Goal: Information Seeking & Learning: Learn about a topic

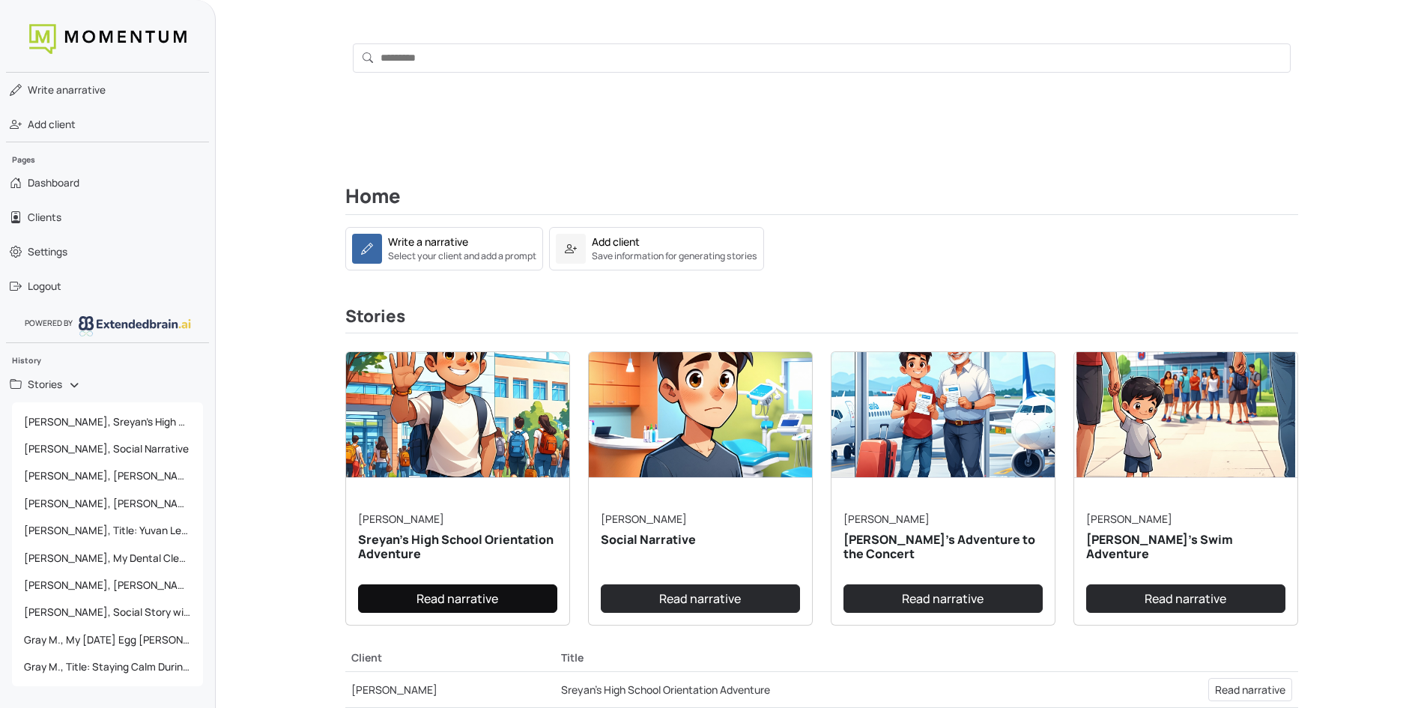
click at [467, 597] on link "Read narrative" at bounding box center [457, 598] width 199 height 28
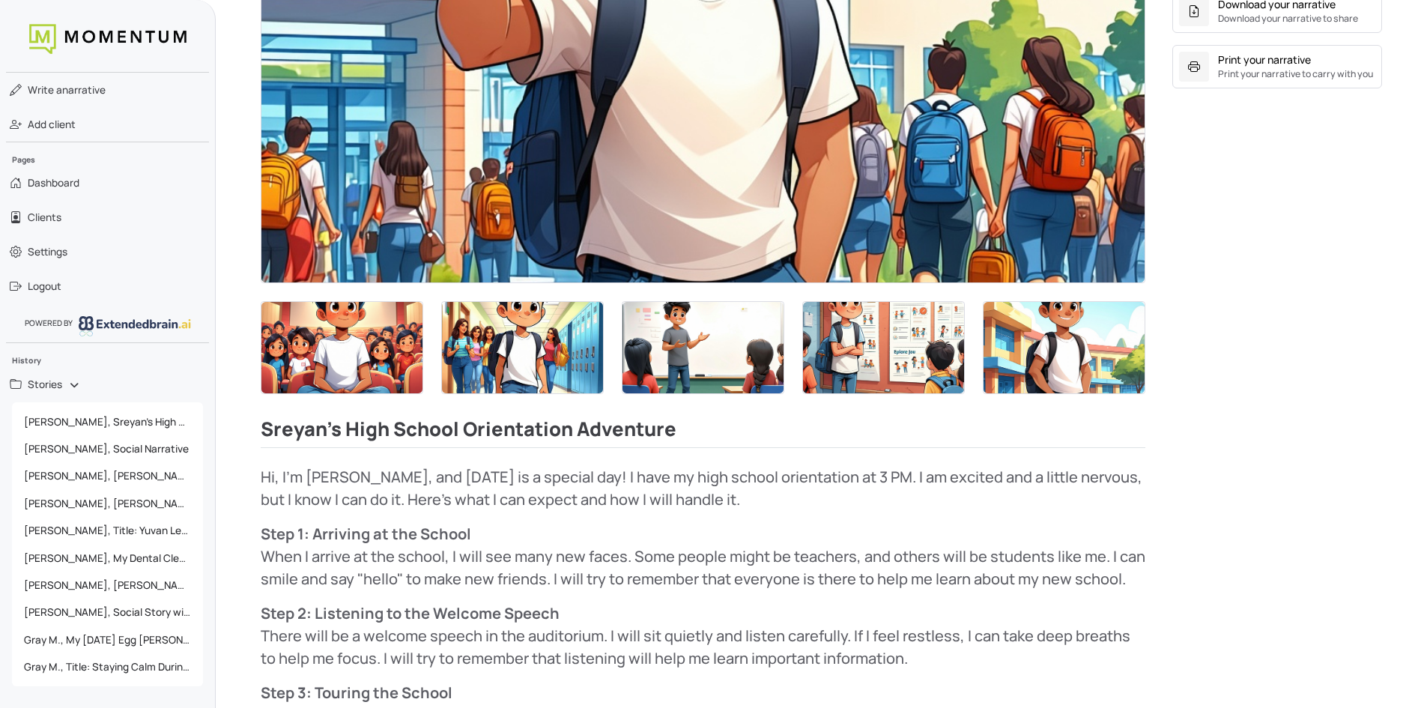
scroll to position [440, 0]
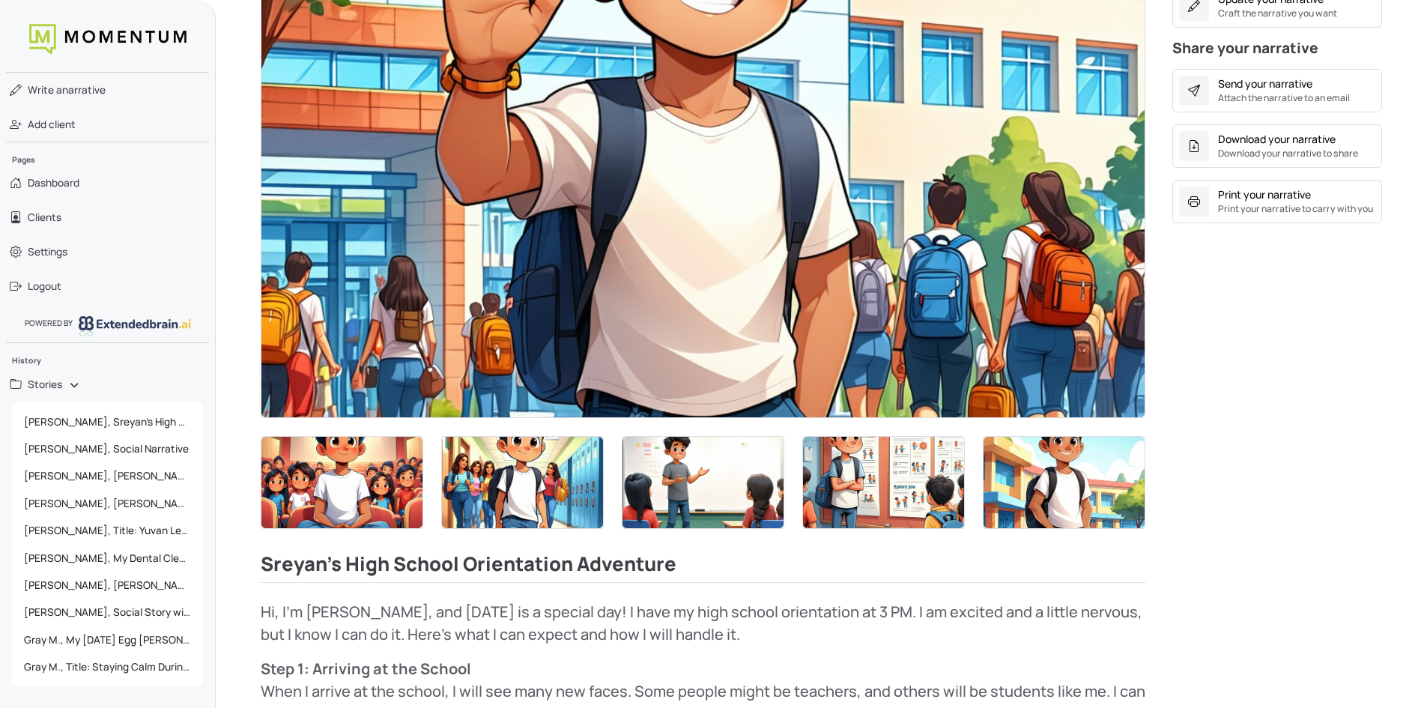
click at [492, 311] on img at bounding box center [702, 168] width 883 height 497
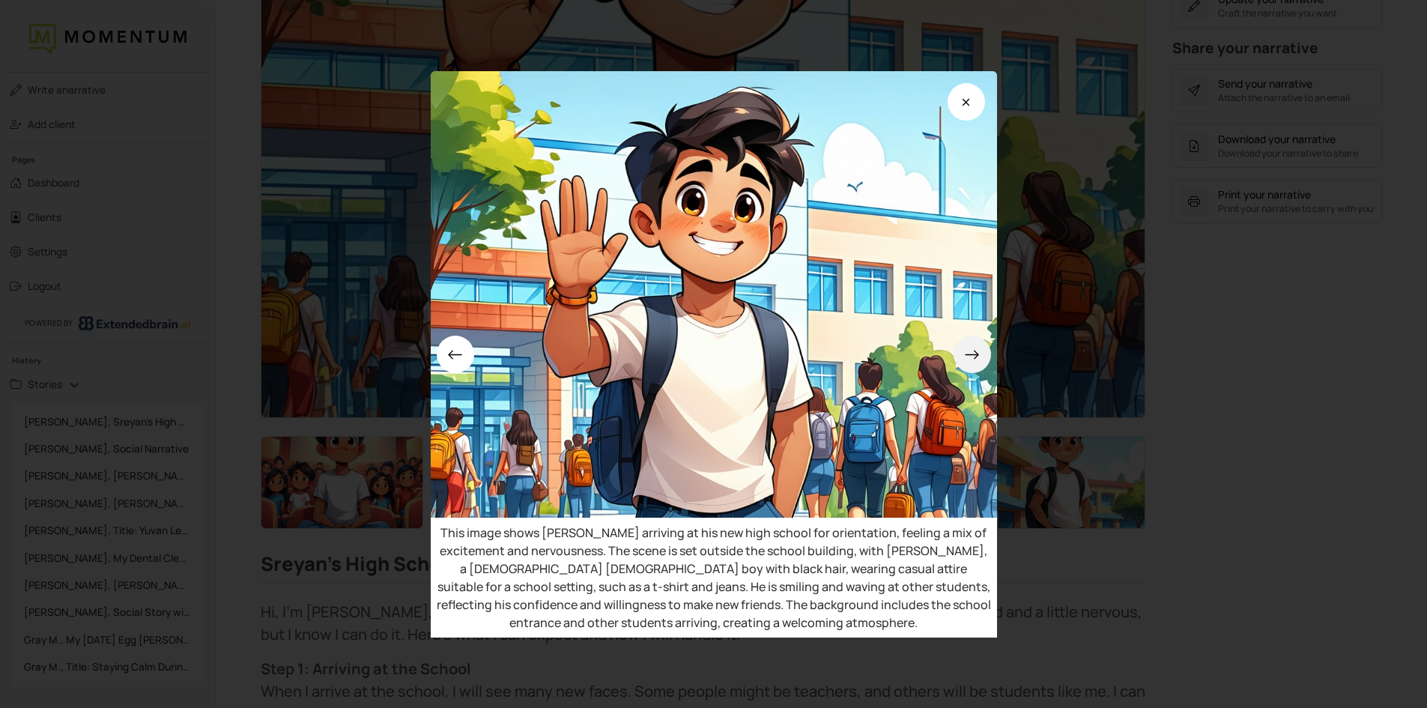
click at [978, 354] on icon at bounding box center [971, 354] width 13 height 9
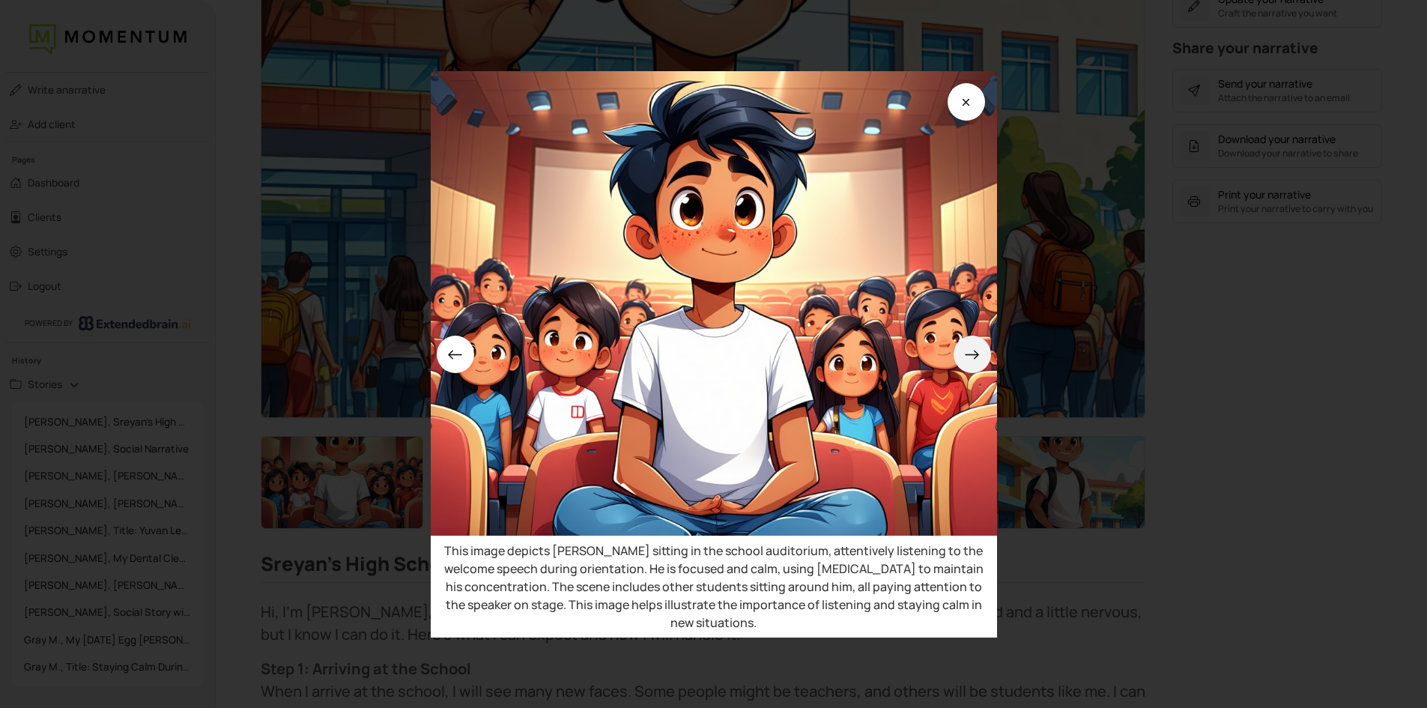
click at [978, 354] on icon at bounding box center [971, 354] width 13 height 9
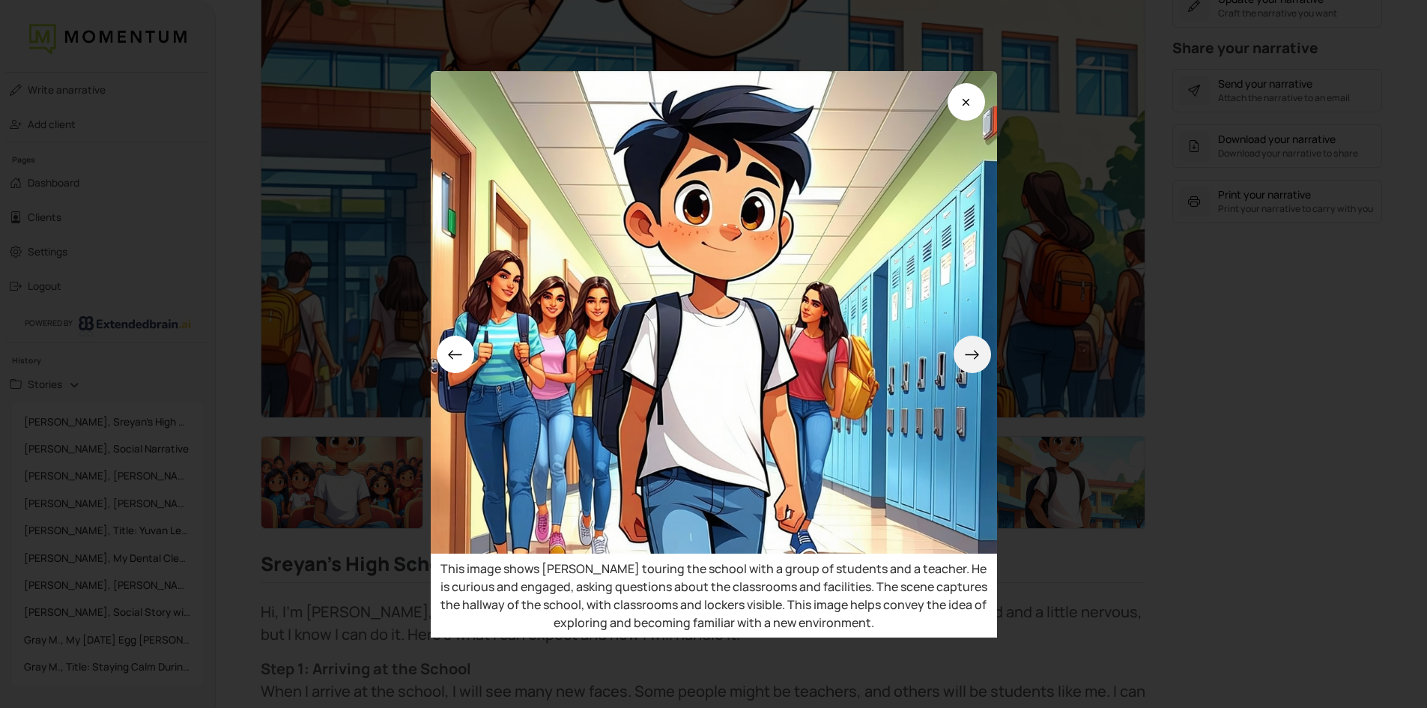
click at [978, 354] on icon at bounding box center [971, 354] width 13 height 9
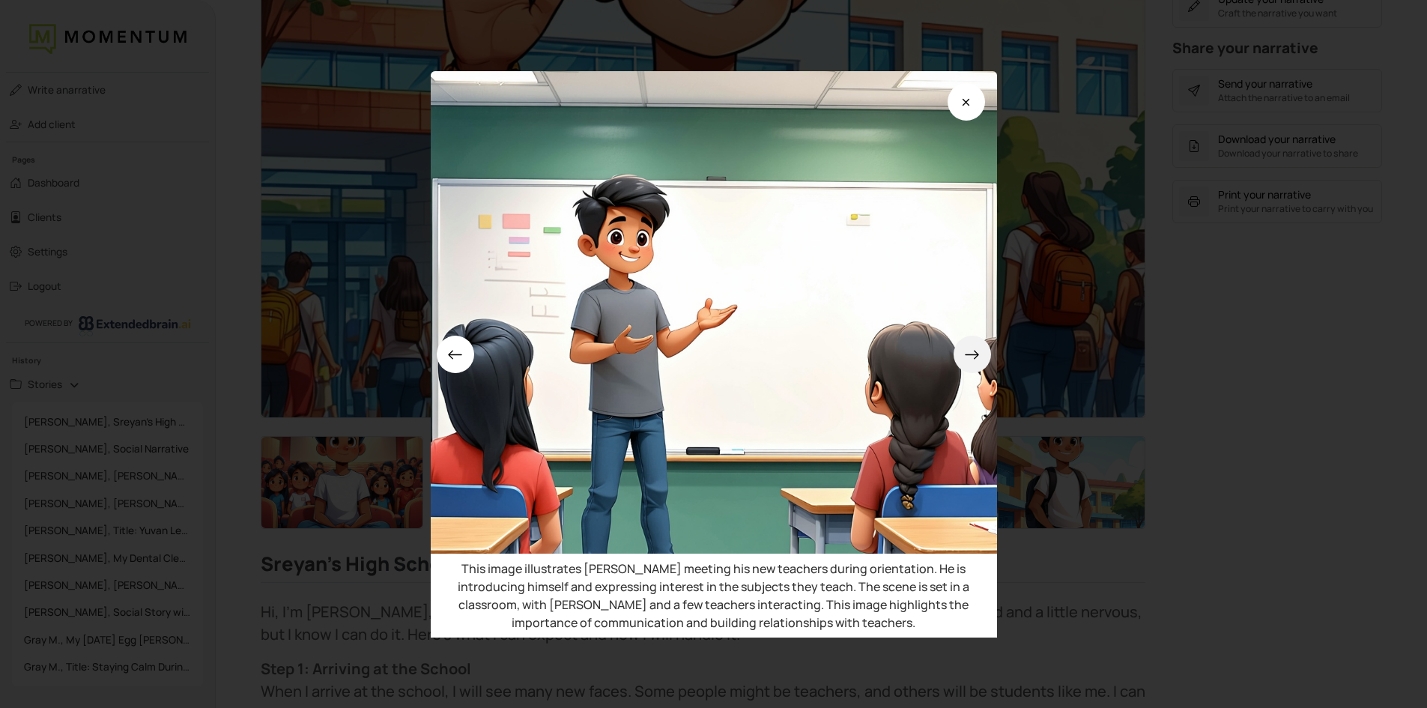
click at [978, 354] on icon at bounding box center [971, 354] width 13 height 9
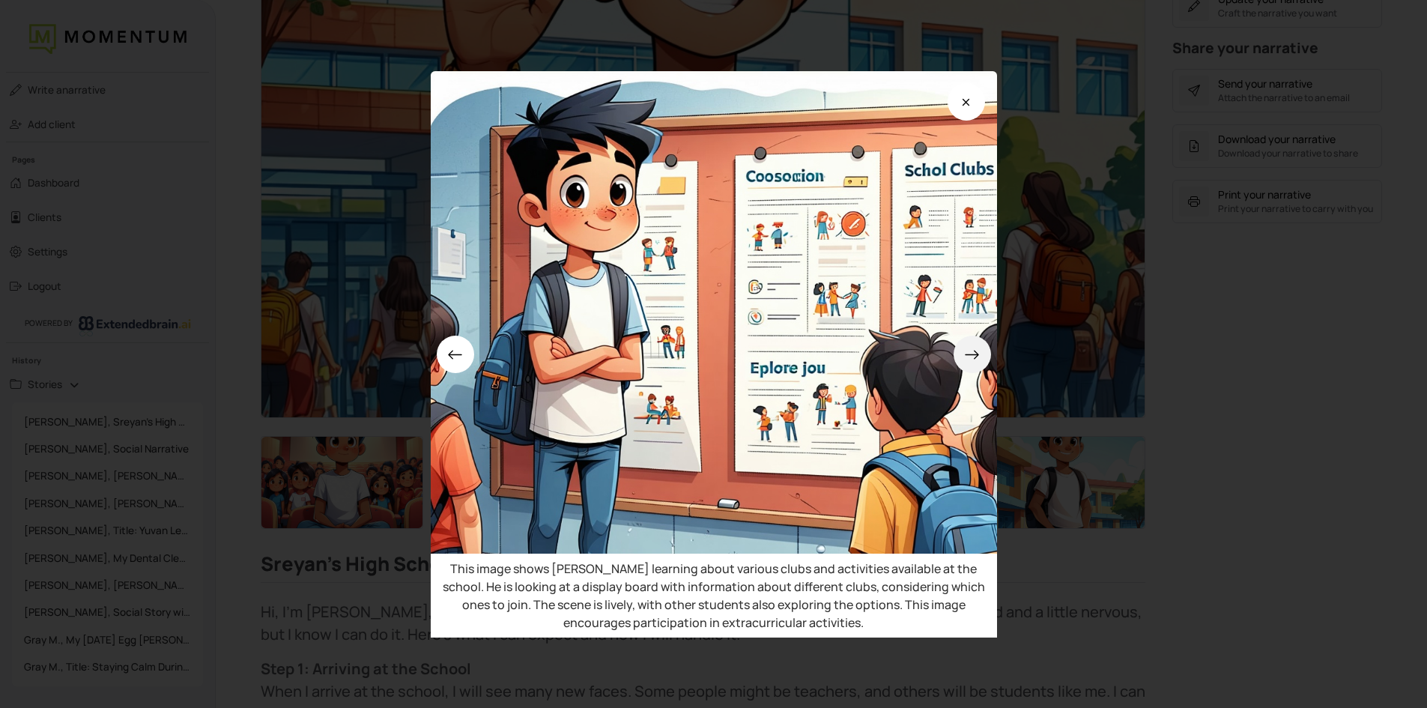
click at [978, 354] on icon at bounding box center [971, 354] width 13 height 9
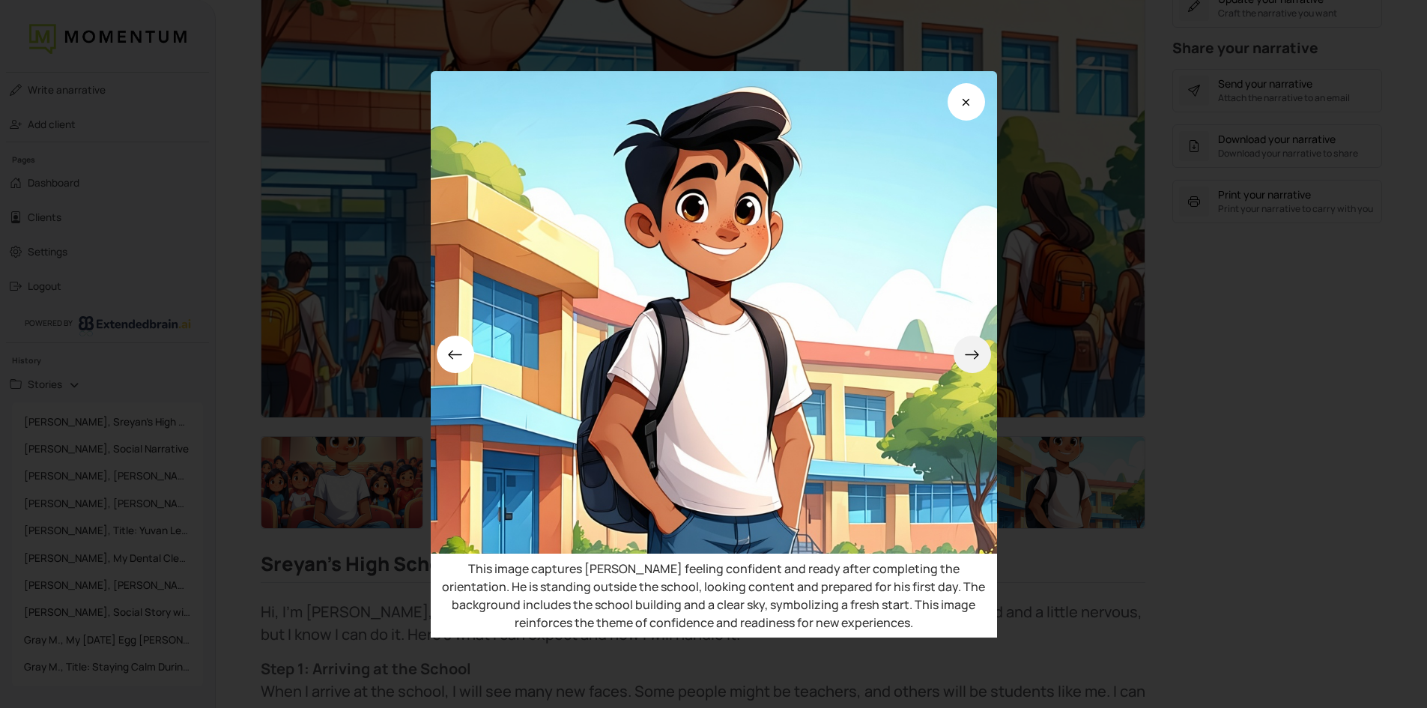
click at [978, 354] on icon at bounding box center [971, 354] width 13 height 9
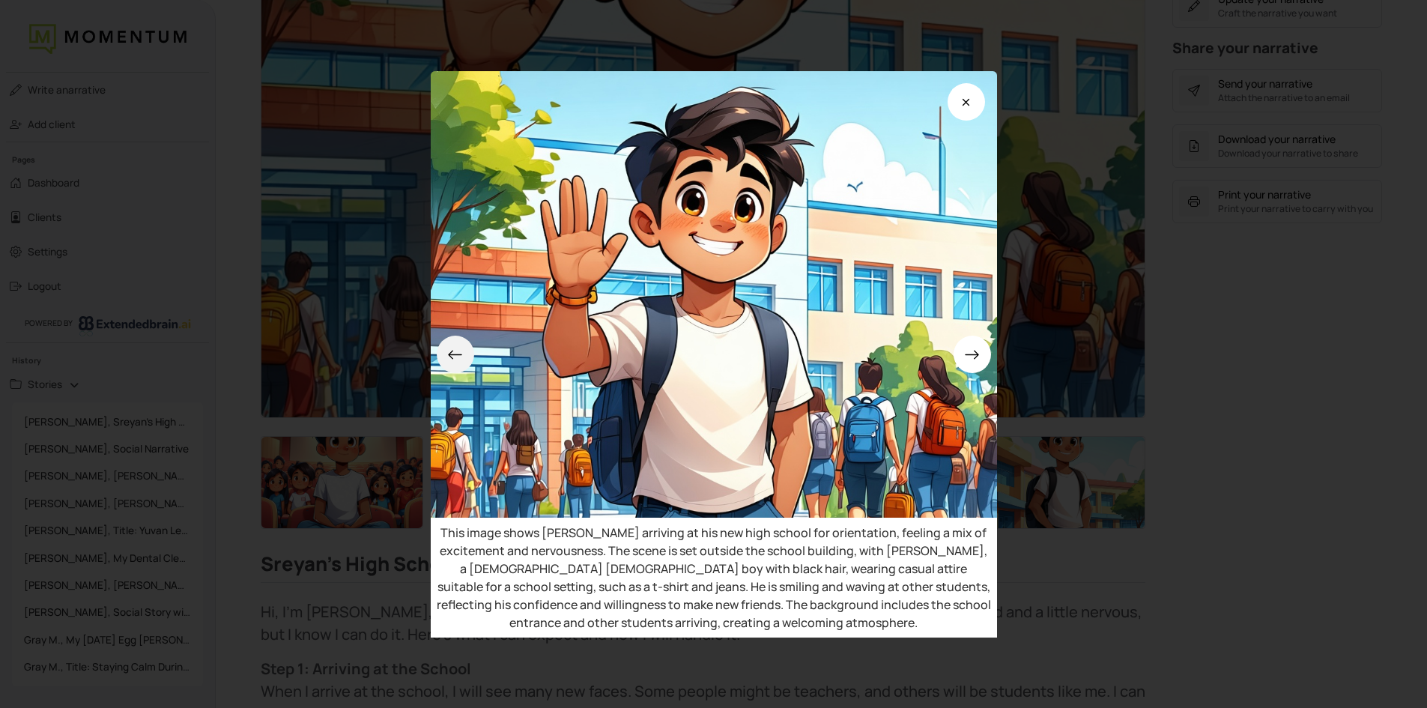
click at [463, 347] on icon at bounding box center [455, 355] width 16 height 16
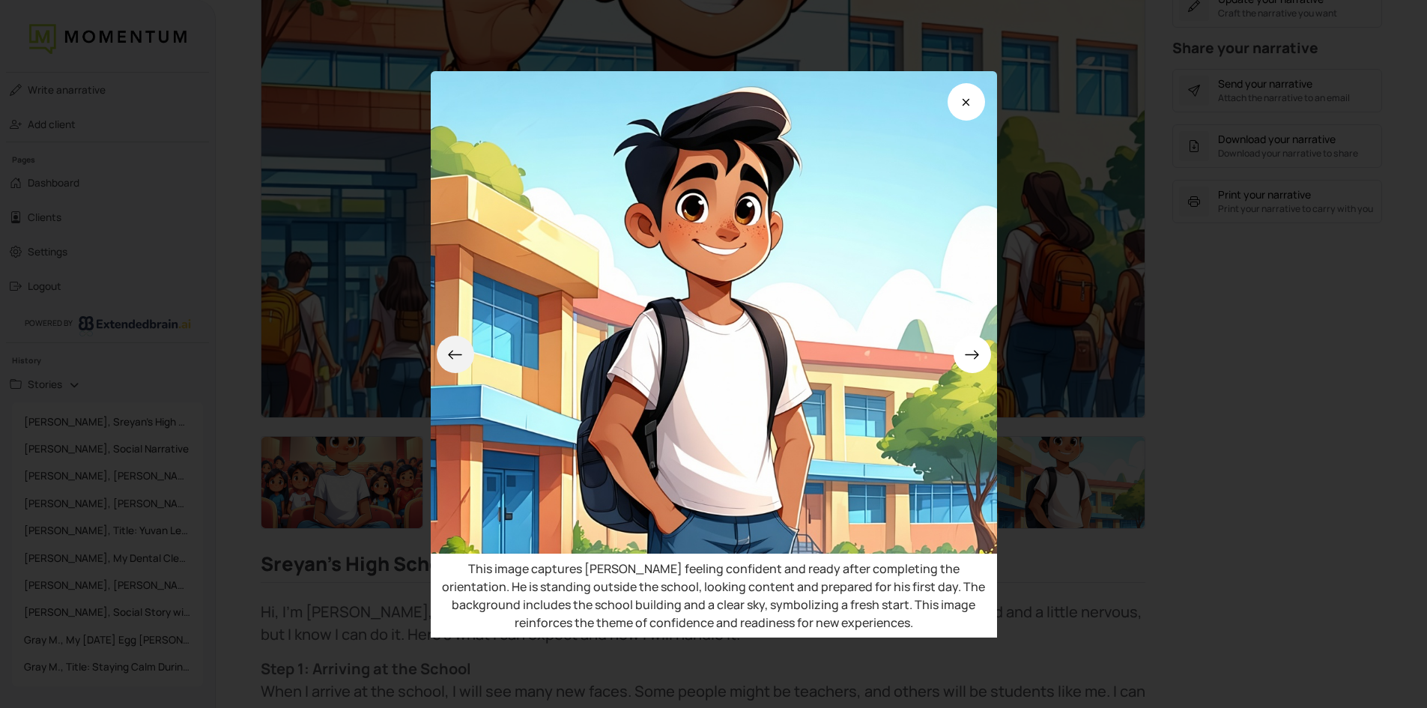
click at [463, 347] on icon at bounding box center [455, 355] width 16 height 16
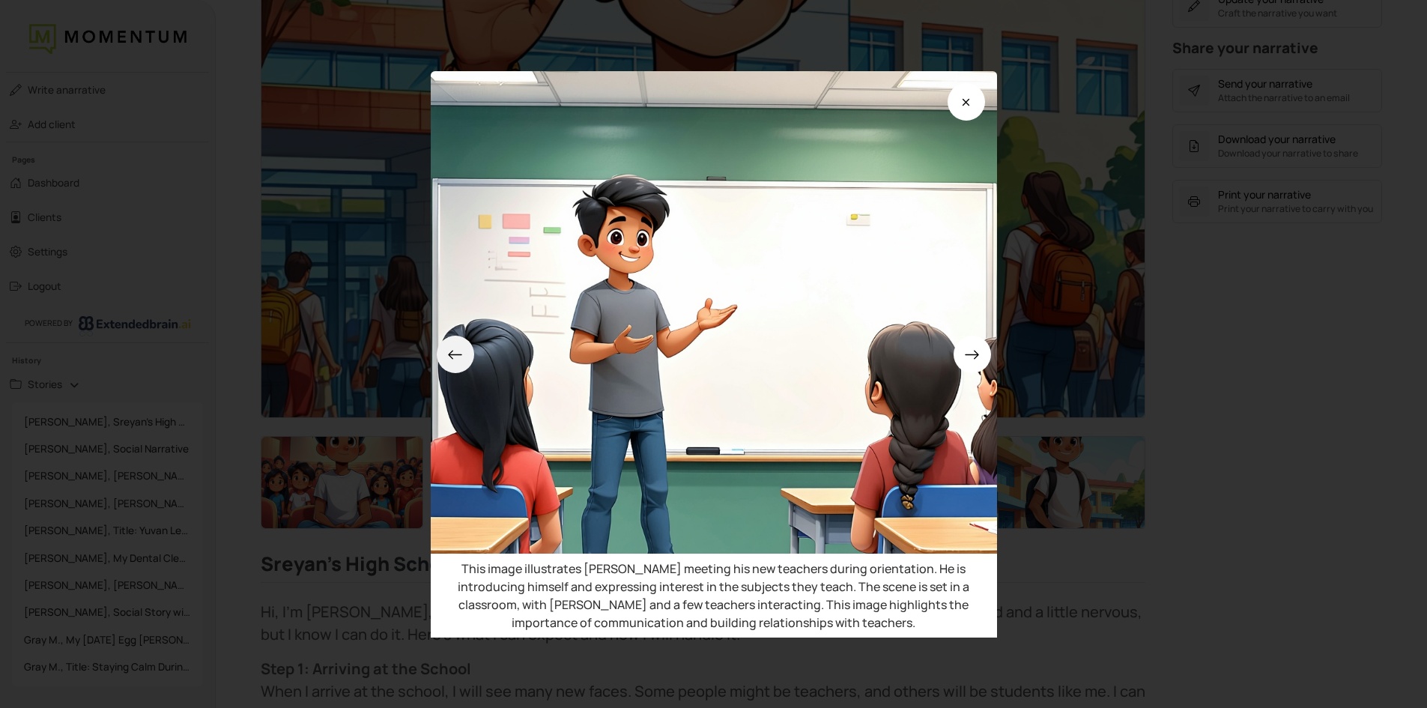
click at [463, 347] on icon at bounding box center [455, 355] width 16 height 16
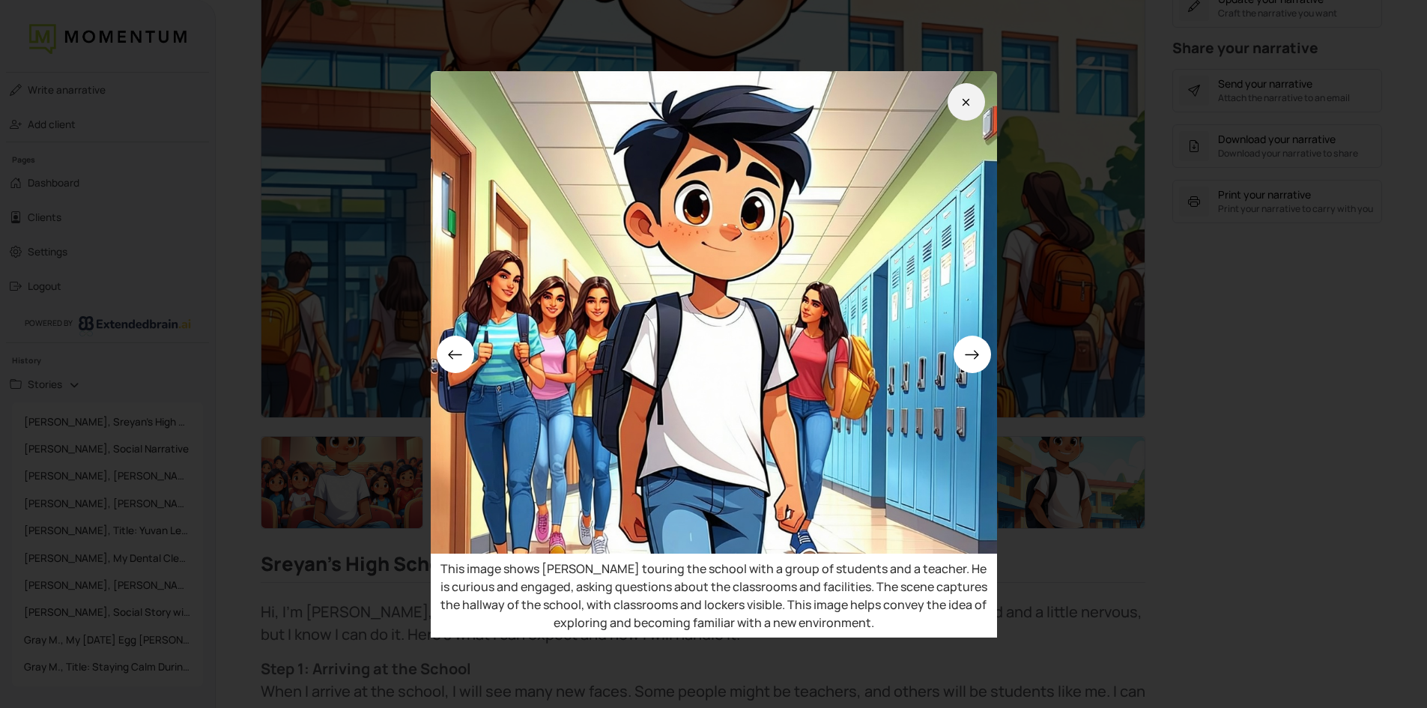
click at [967, 96] on icon at bounding box center [966, 102] width 16 height 16
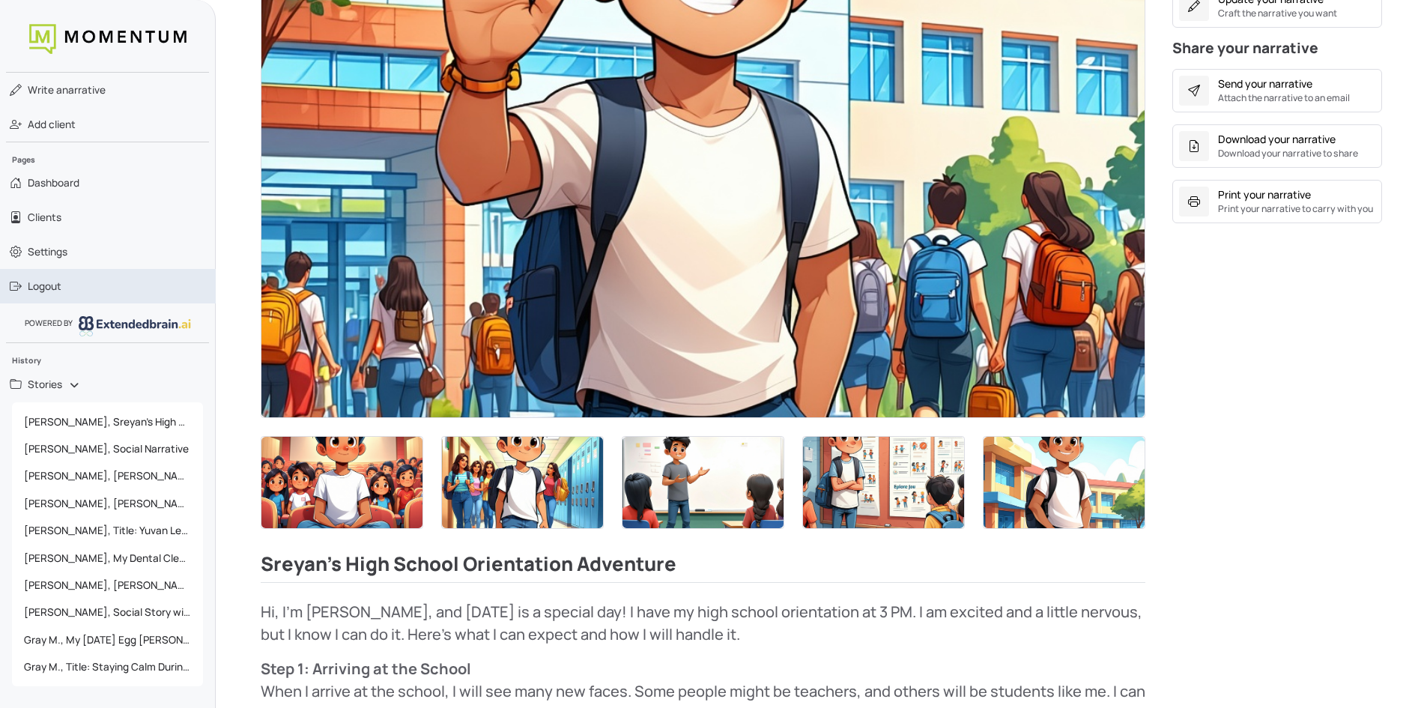
click at [55, 289] on span "Logout" at bounding box center [45, 286] width 34 height 15
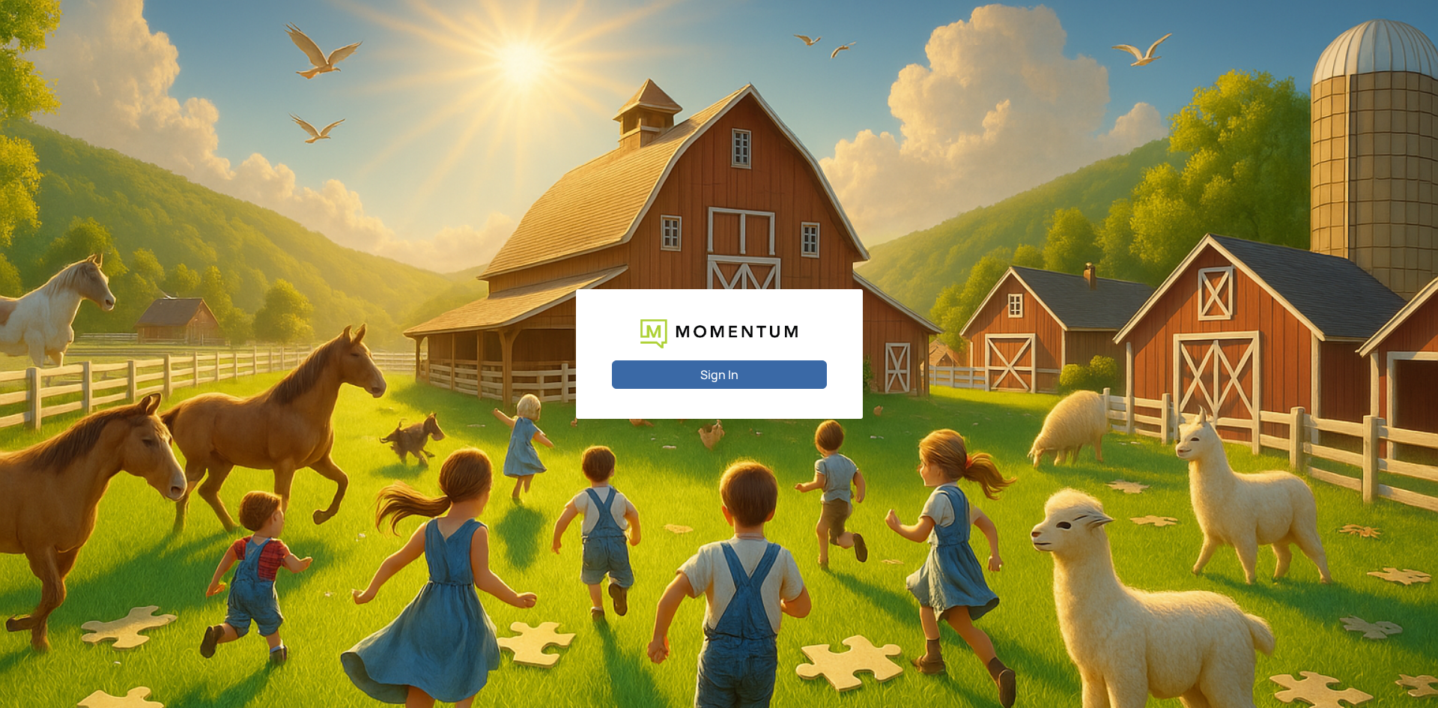
click at [748, 377] on button "Sign In" at bounding box center [719, 374] width 215 height 28
